Goal: Information Seeking & Learning: Learn about a topic

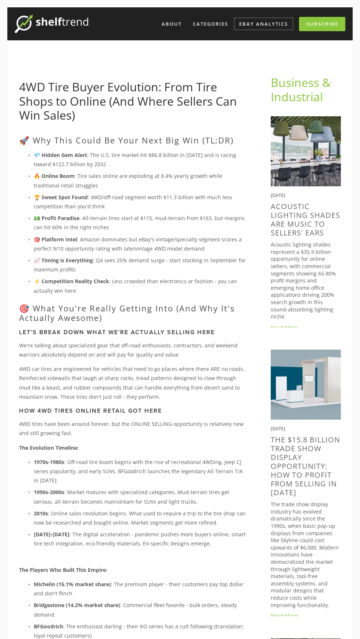
click at [264, 24] on link "eBay Analytics" at bounding box center [263, 24] width 58 height 12
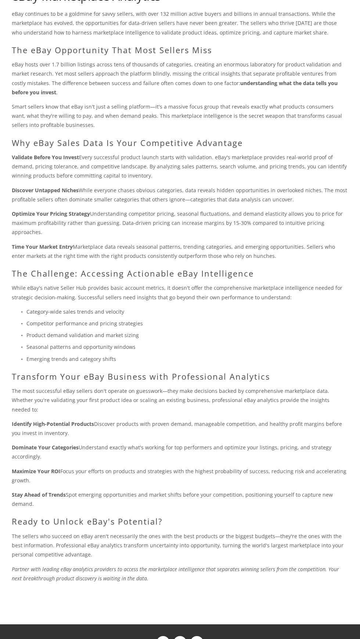
scroll to position [187, 0]
click at [199, 532] on p "The sellers who succeed on eBay aren't necessarily the ones with the best produ…" at bounding box center [180, 546] width 336 height 28
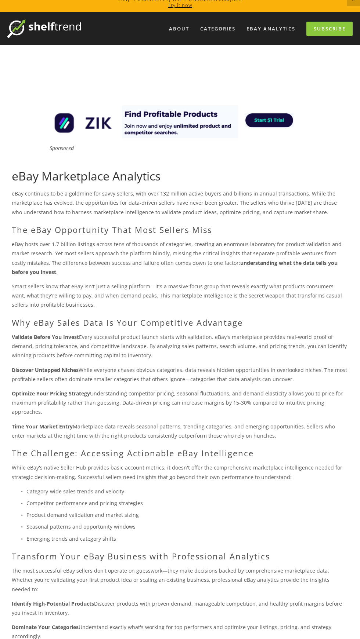
scroll to position [0, 0]
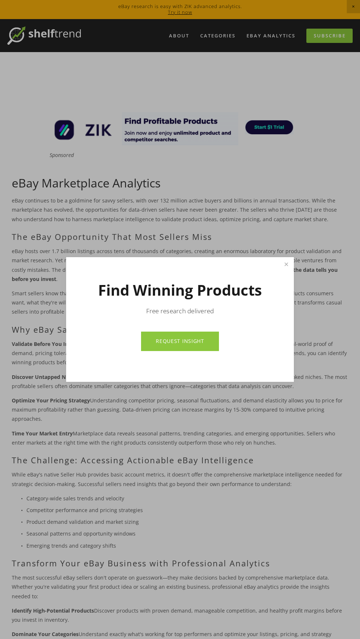
click at [285, 269] on link "Close" at bounding box center [286, 264] width 13 height 13
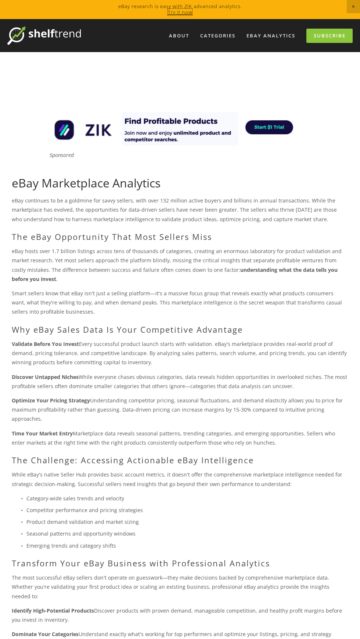
click at [185, 12] on link "Try it now" at bounding box center [180, 12] width 24 height 7
click at [268, 131] on img at bounding box center [180, 128] width 264 height 33
